Goal: Transaction & Acquisition: Download file/media

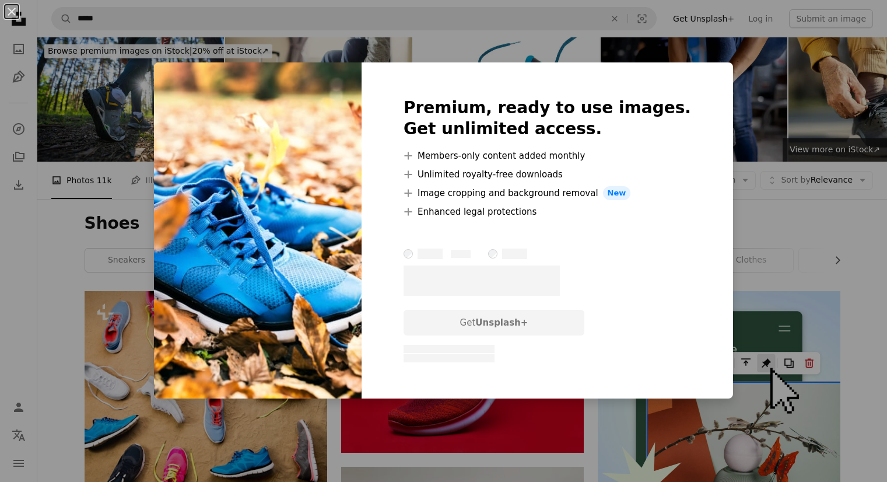
scroll to position [942, 0]
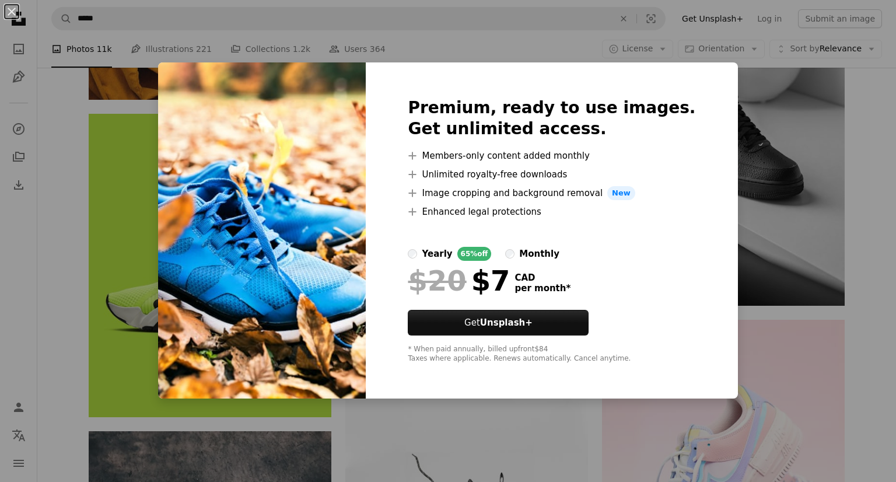
click at [769, 327] on div "An X shape Premium, ready to use images. Get unlimited access. A plus sign Memb…" at bounding box center [448, 241] width 896 height 482
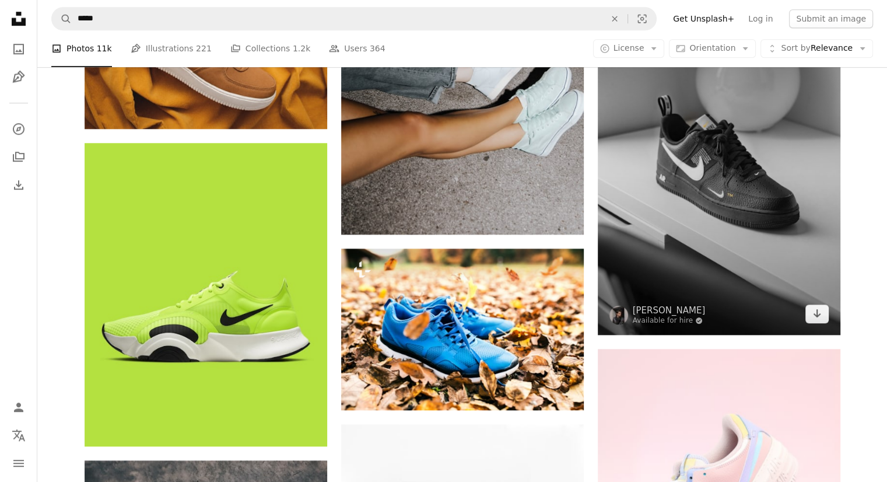
scroll to position [910, 0]
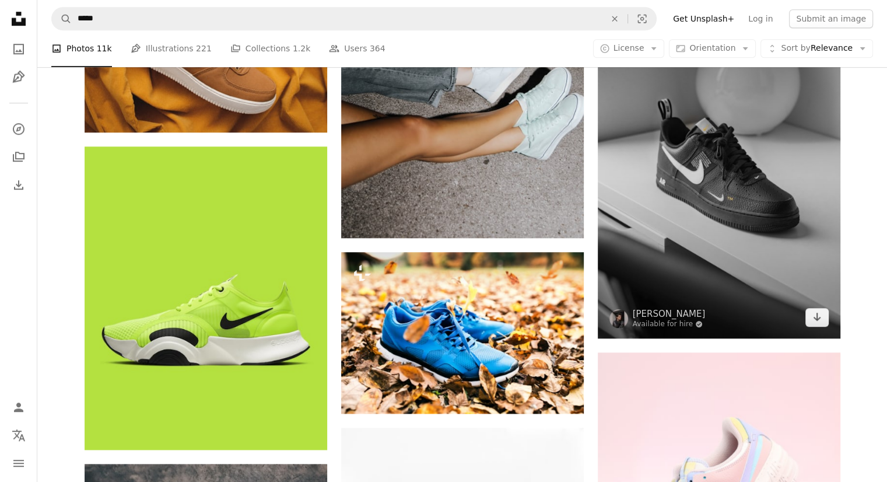
click at [738, 248] on img at bounding box center [719, 167] width 243 height 339
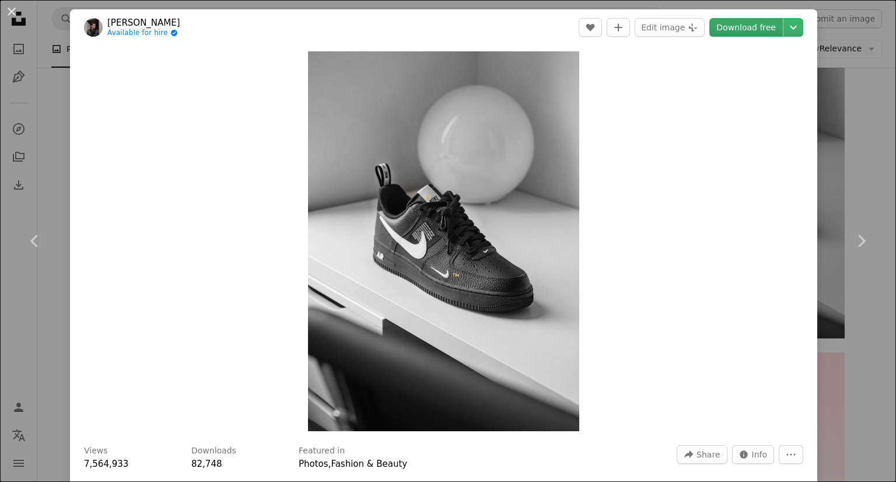
click at [742, 29] on link "Download free" at bounding box center [745, 27] width 73 height 19
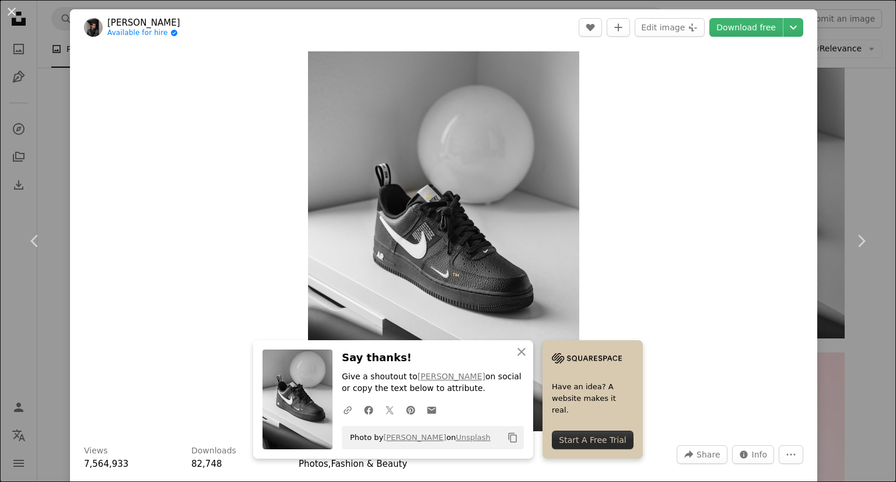
click at [836, 106] on div "An X shape Chevron left Chevron right [PERSON_NAME] Available for hire A checkm…" at bounding box center [448, 241] width 896 height 482
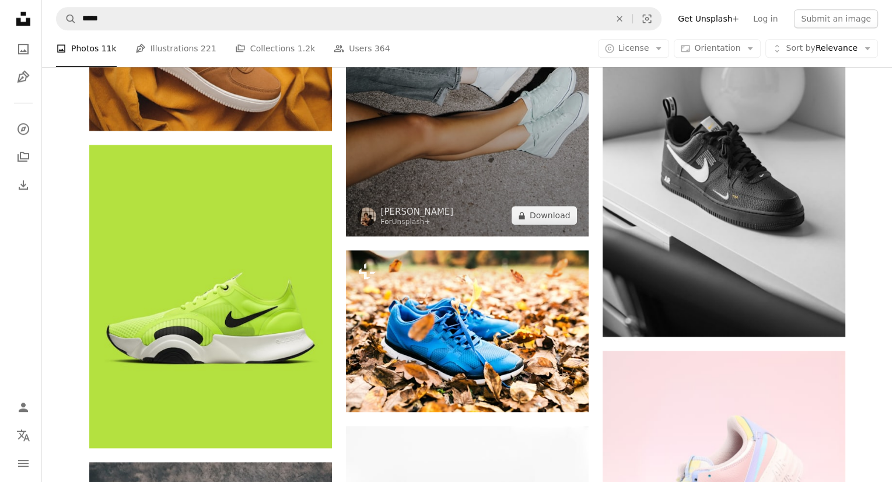
scroll to position [911, 0]
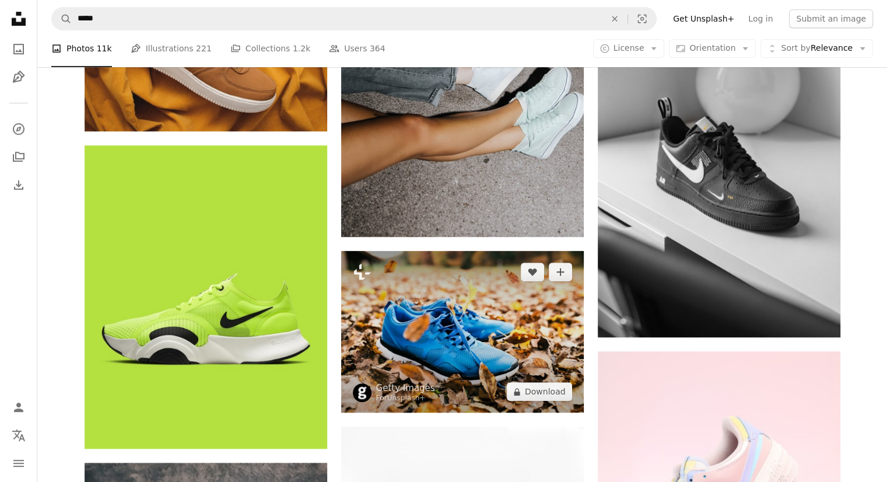
click at [457, 318] on img at bounding box center [462, 332] width 243 height 162
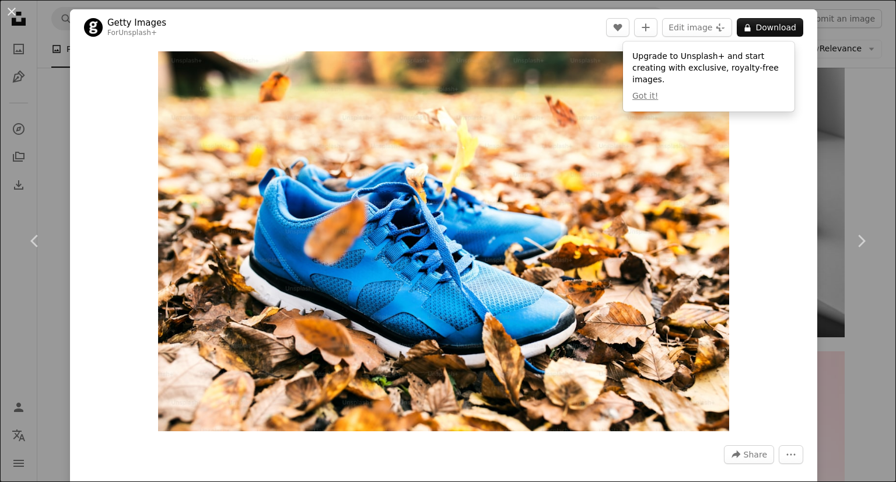
click at [868, 124] on div "An X shape Chevron left Chevron right Getty Images For Unsplash+ A heart A plus…" at bounding box center [448, 241] width 896 height 482
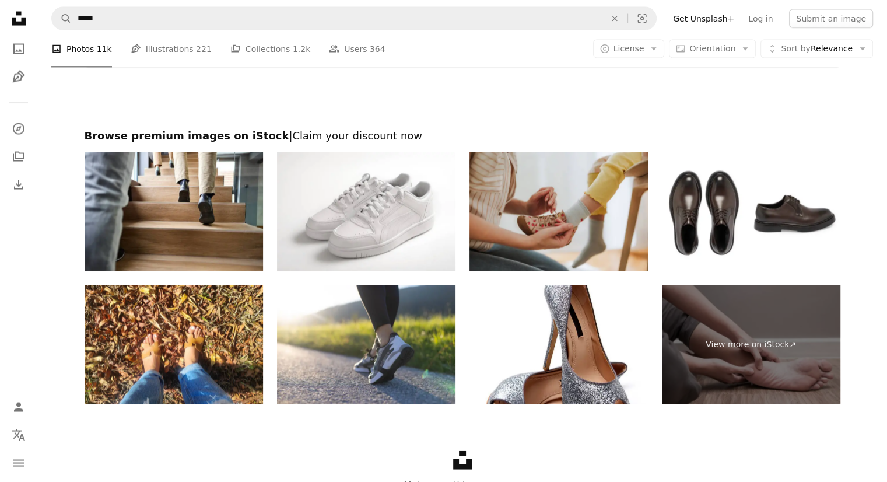
scroll to position [2472, 0]
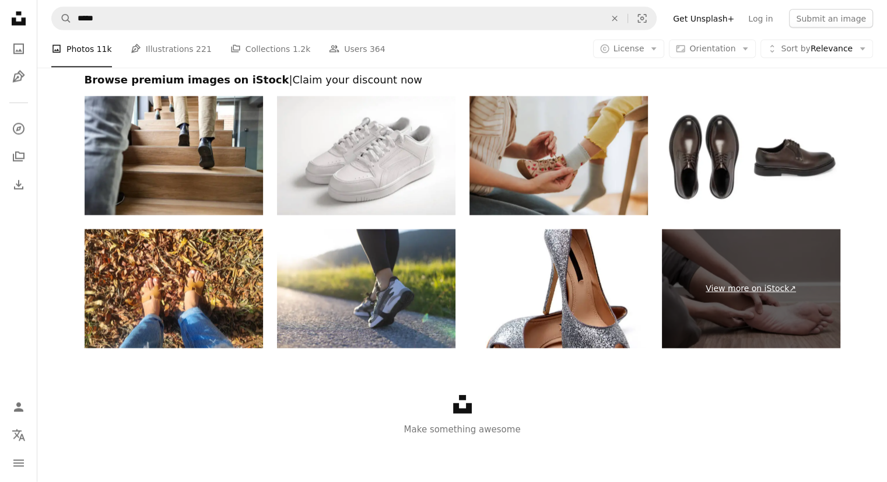
click at [790, 285] on link "View more on iStock ↗" at bounding box center [751, 288] width 178 height 119
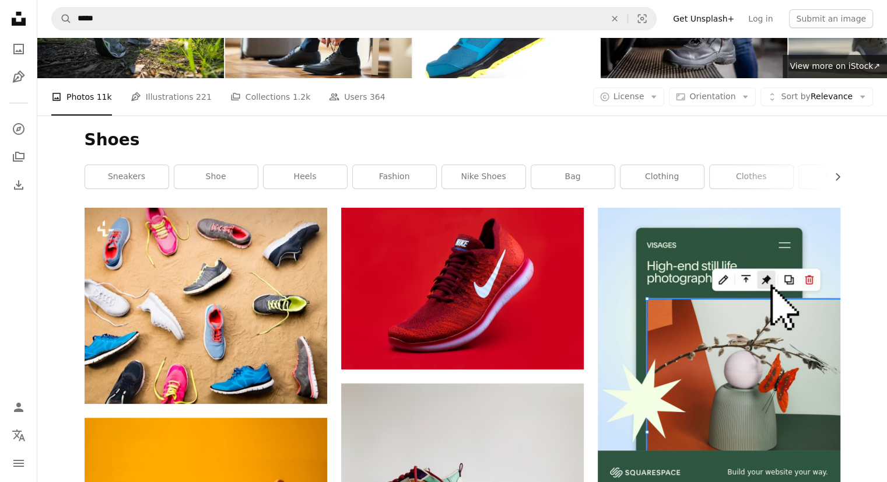
scroll to position [0, 0]
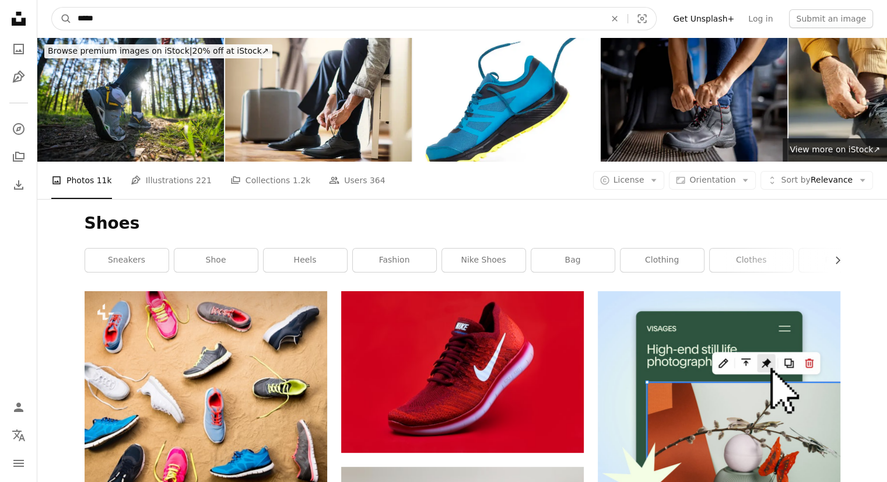
click at [99, 24] on input "*****" at bounding box center [337, 19] width 530 height 22
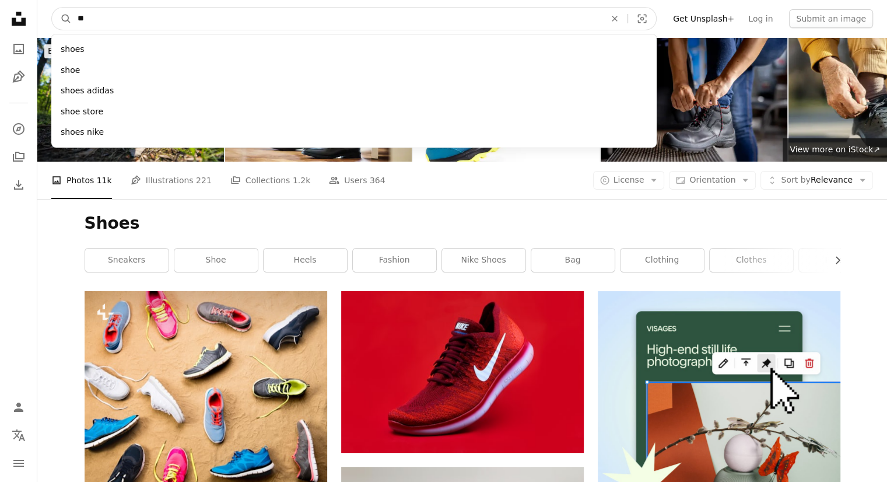
type input "*"
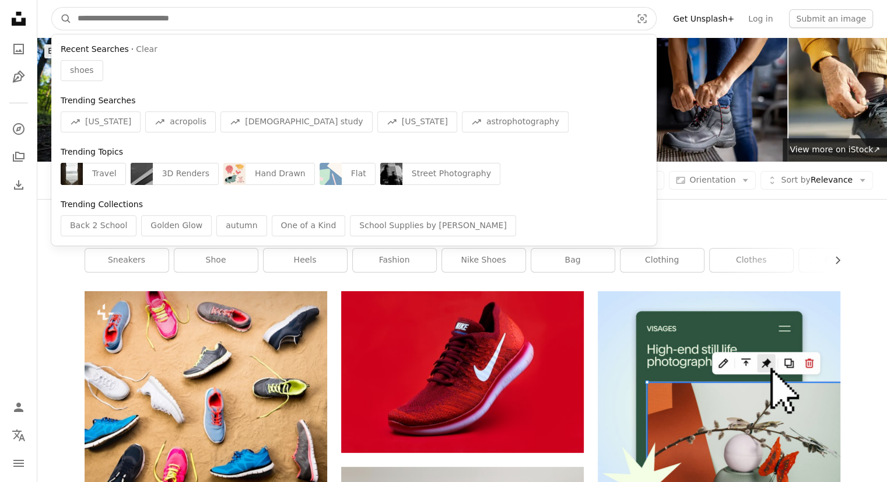
click at [52, 8] on button "A magnifying glass" at bounding box center [62, 19] width 20 height 22
